Goal: Task Accomplishment & Management: Complete application form

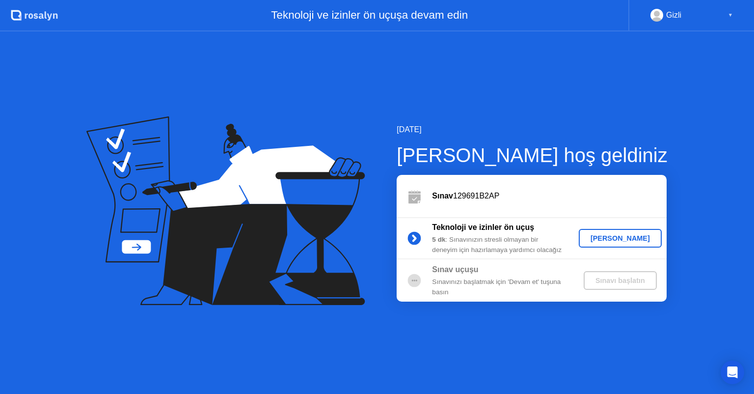
click at [640, 235] on div "[PERSON_NAME]" at bounding box center [620, 238] width 75 height 8
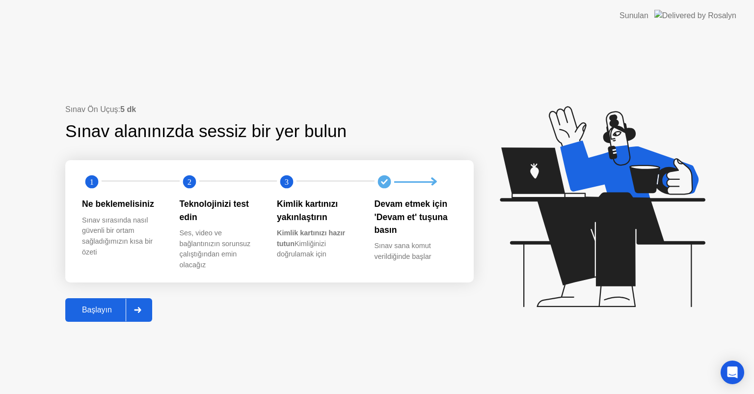
click at [109, 309] on div "Başlayın" at bounding box center [96, 309] width 57 height 9
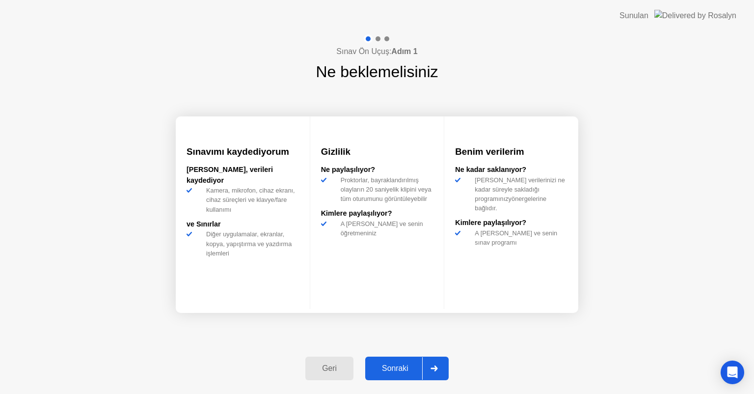
click at [422, 364] on div "Sonraki" at bounding box center [395, 368] width 54 height 9
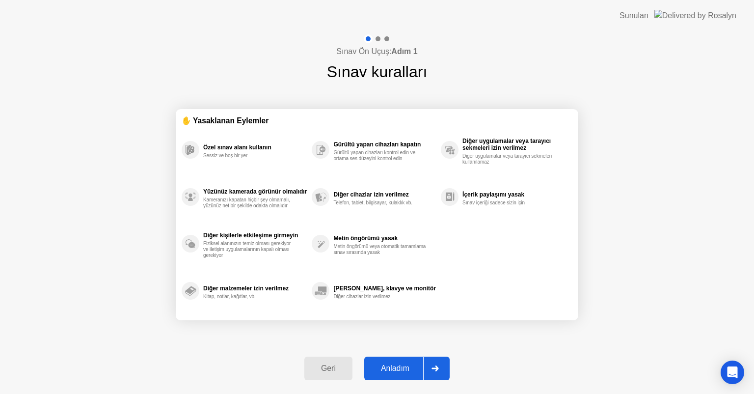
click at [410, 367] on div "Anladım" at bounding box center [395, 368] width 56 height 9
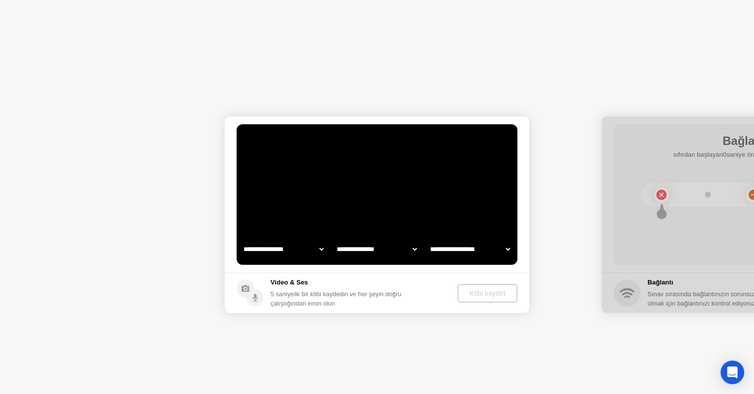
select select "**********"
select select "*******"
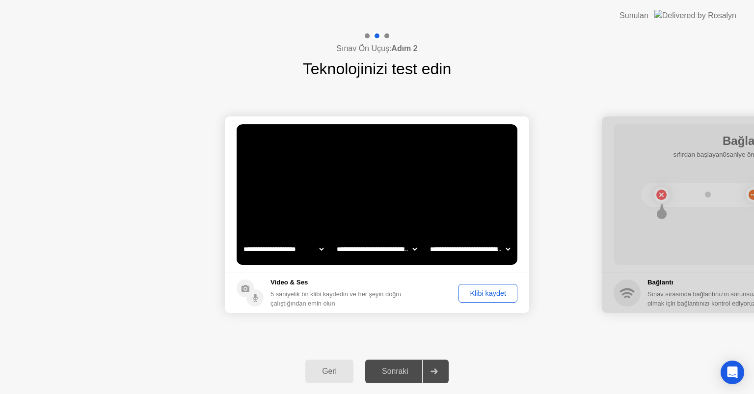
click at [481, 293] on div "Klibi kaydet" at bounding box center [488, 293] width 52 height 8
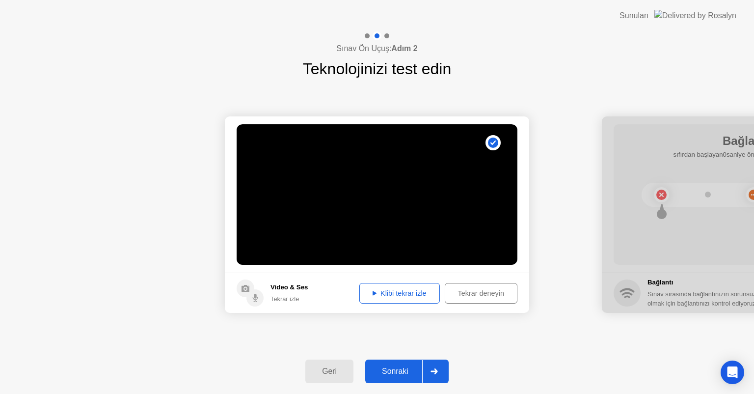
click at [398, 291] on div "Klibi tekrar izle" at bounding box center [400, 293] width 74 height 8
click at [395, 370] on div "Sonraki" at bounding box center [395, 371] width 54 height 9
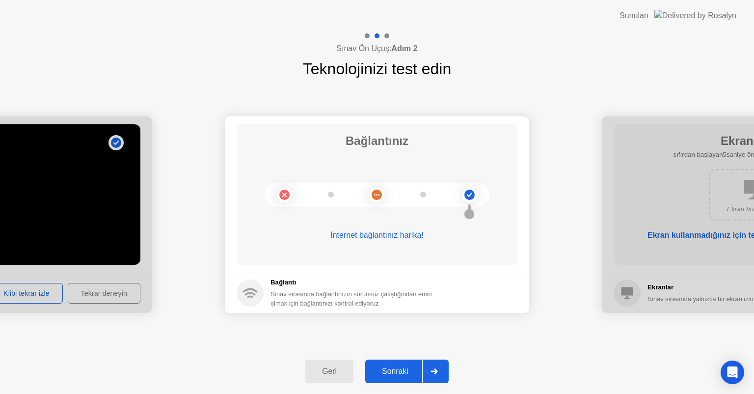
click at [394, 372] on div "Sonraki" at bounding box center [395, 371] width 54 height 9
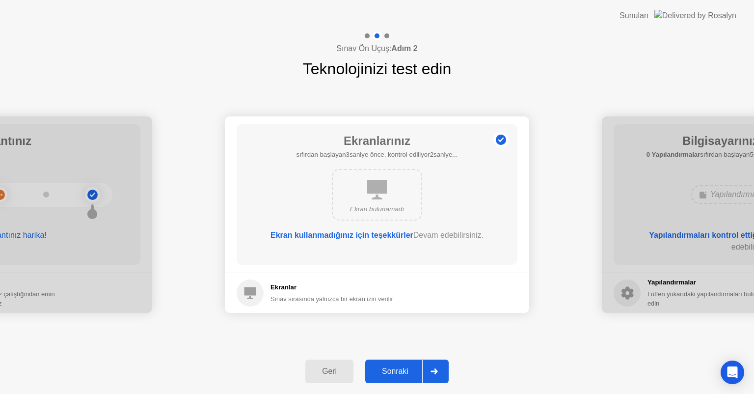
click at [398, 368] on div "Sonraki" at bounding box center [395, 371] width 54 height 9
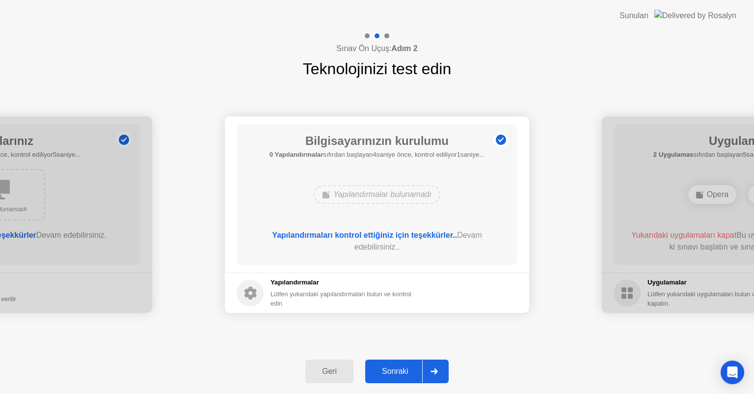
click at [393, 371] on div "Sonraki" at bounding box center [395, 371] width 54 height 9
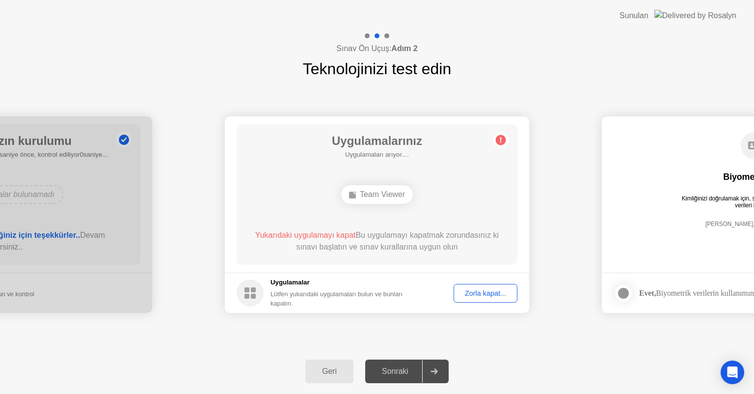
click at [691, 84] on div "**********" at bounding box center [377, 215] width 754 height 268
click at [668, 49] on div "Sınav Ön Uçuş: Adım 2 Teknolojinizi test edin" at bounding box center [377, 55] width 754 height 49
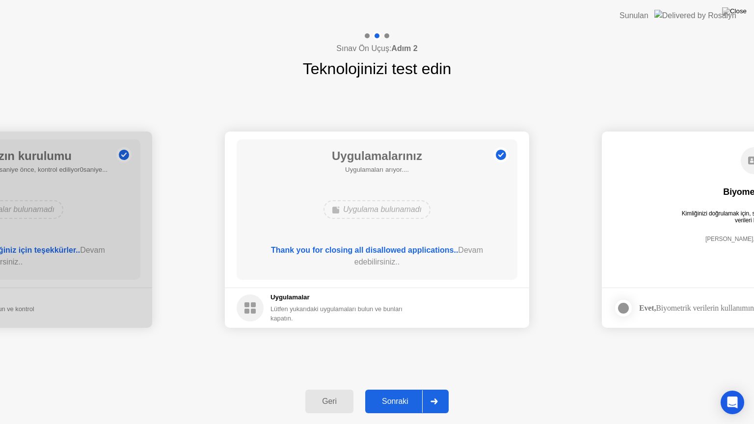
click at [432, 393] on div at bounding box center [434, 401] width 24 height 23
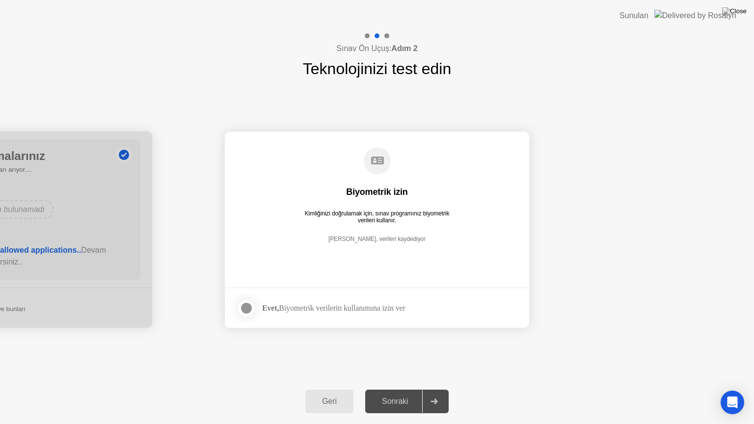
click at [425, 393] on div at bounding box center [434, 401] width 24 height 23
click at [247, 310] on div at bounding box center [247, 308] width 12 height 12
click at [409, 393] on div "Sonraki" at bounding box center [395, 401] width 54 height 9
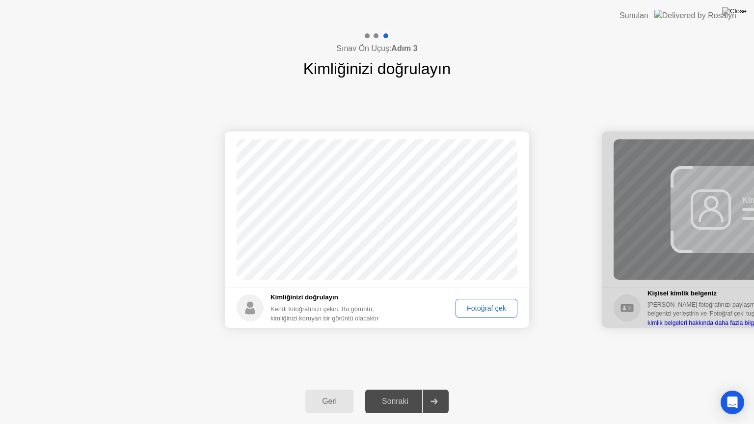
click at [473, 310] on div "Fotoğraf çek" at bounding box center [486, 308] width 55 height 8
click at [401, 393] on div "Sonraki" at bounding box center [395, 401] width 54 height 9
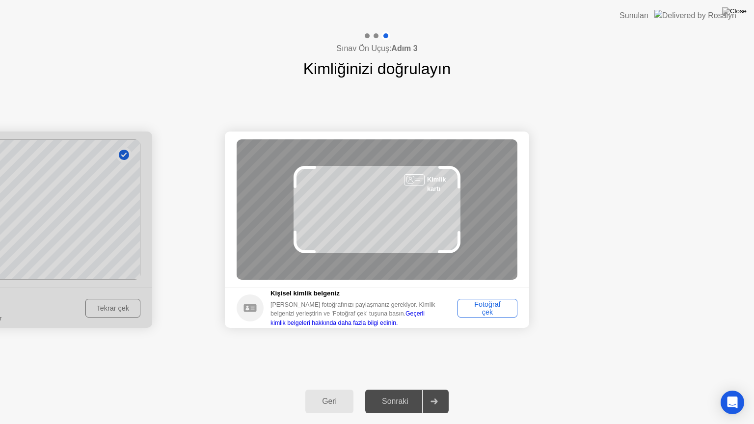
click at [487, 312] on div "Fotoğraf çek" at bounding box center [487, 308] width 53 height 16
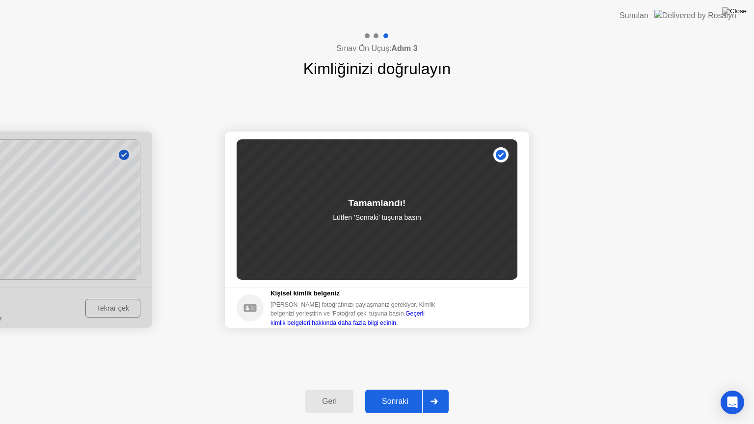
click at [395, 393] on div "Sonraki" at bounding box center [395, 401] width 54 height 9
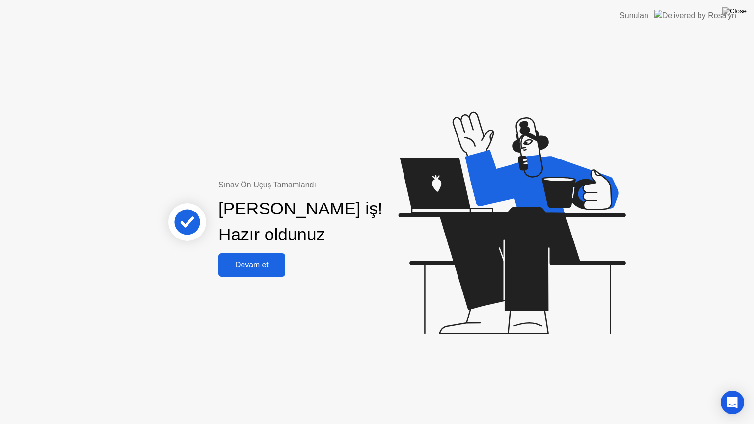
click at [263, 268] on div "Devam et" at bounding box center [251, 265] width 61 height 9
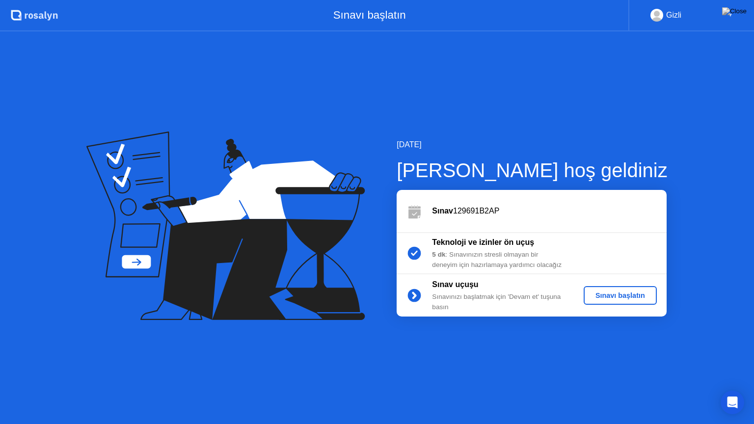
click at [616, 295] on div "Sınavı başlatın" at bounding box center [620, 296] width 65 height 8
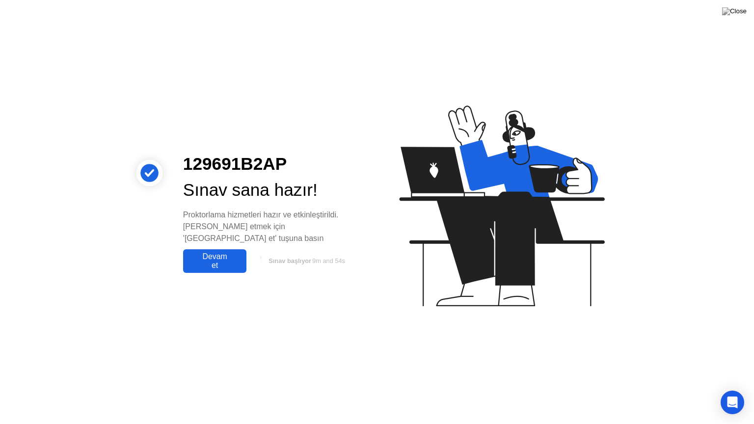
click at [217, 252] on div "Devam et" at bounding box center [214, 261] width 57 height 18
